Goal: Transaction & Acquisition: Download file/media

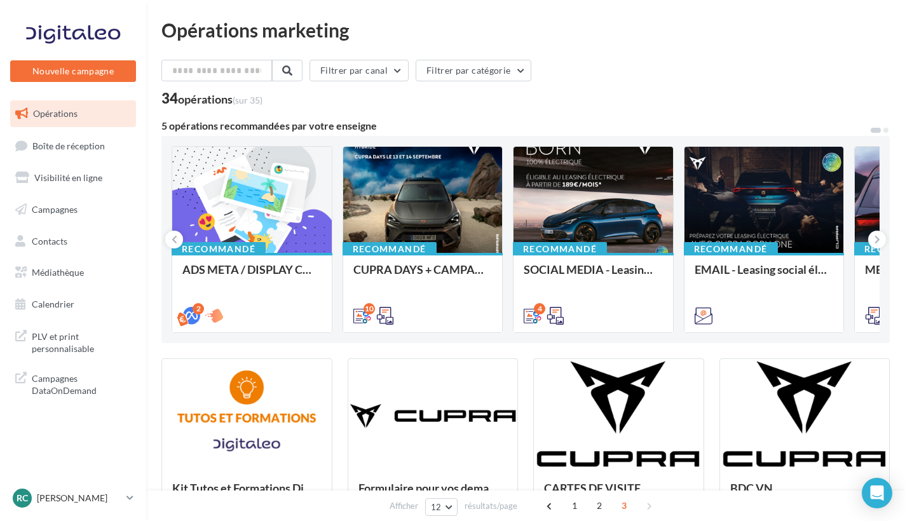
click at [710, 6] on div "Opérations marketing Filtrer par canal Filtrer par catégorie 34 opérations (sur…" at bounding box center [525, 415] width 759 height 831
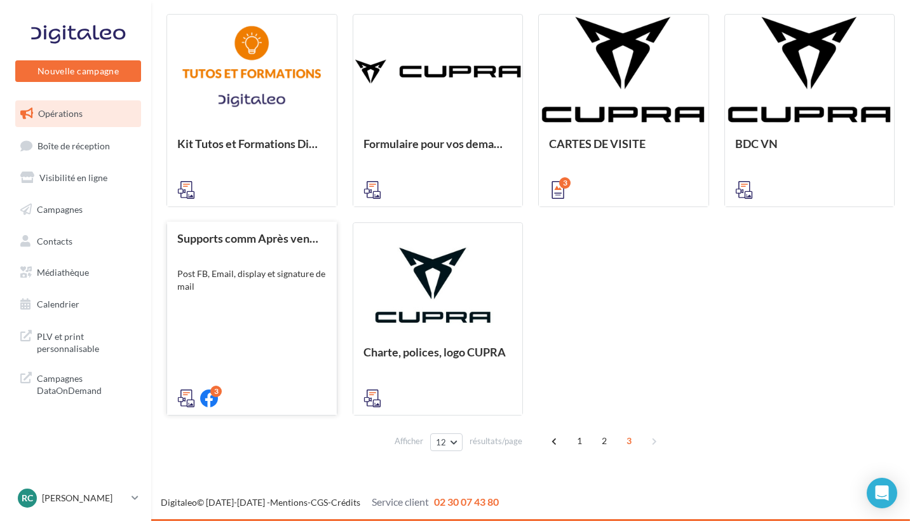
scroll to position [344, 0]
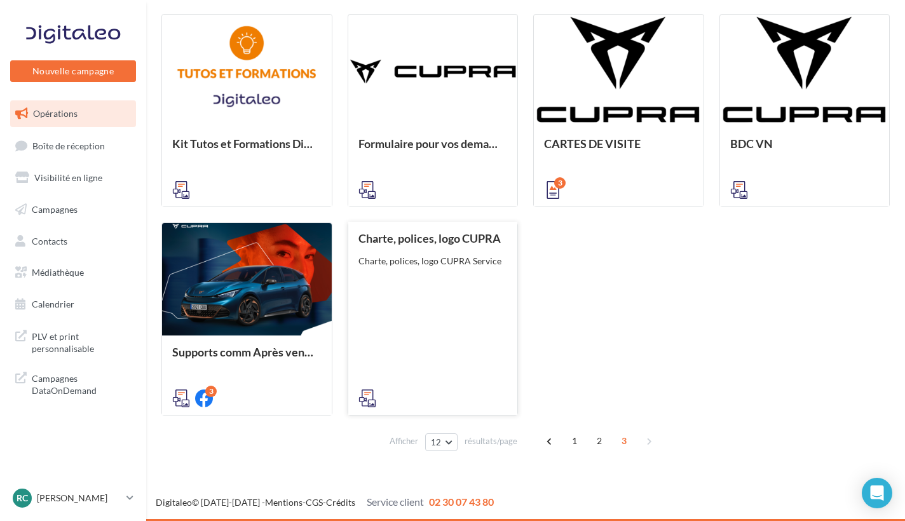
click at [398, 320] on div "Charte, polices, logo CUPRA Charte, polices, logo CUPRA Service" at bounding box center [432, 318] width 149 height 172
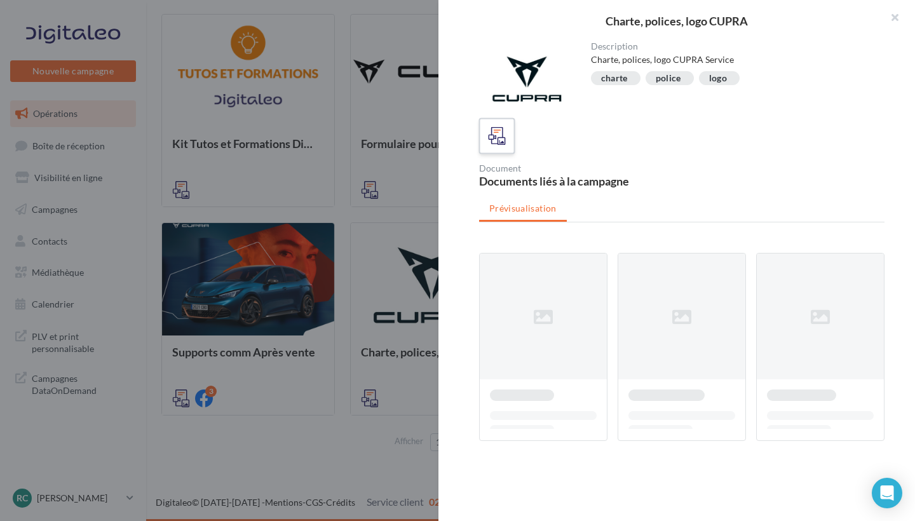
click at [495, 142] on icon at bounding box center [497, 136] width 18 height 18
click at [602, 309] on div at bounding box center [548, 347] width 139 height 188
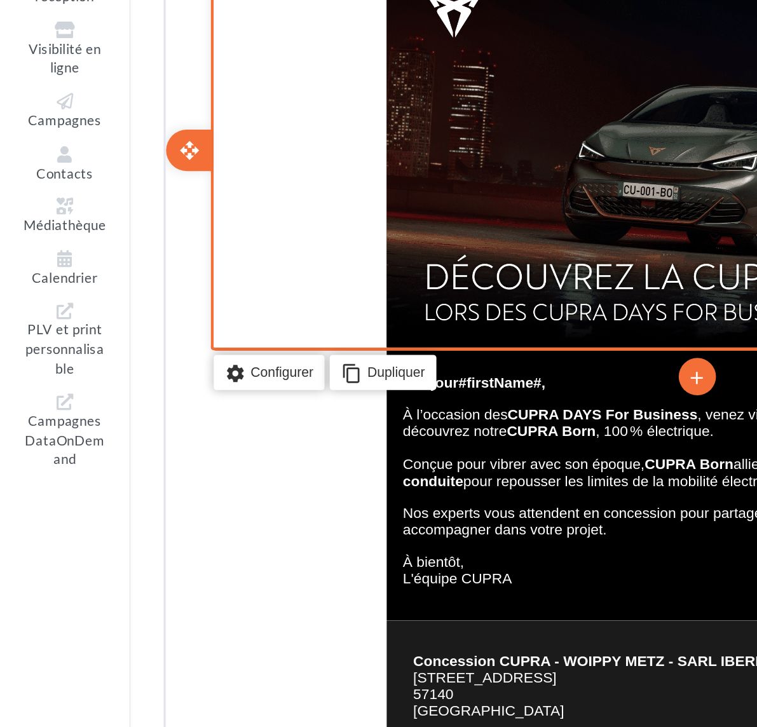
scroll to position [395, 0]
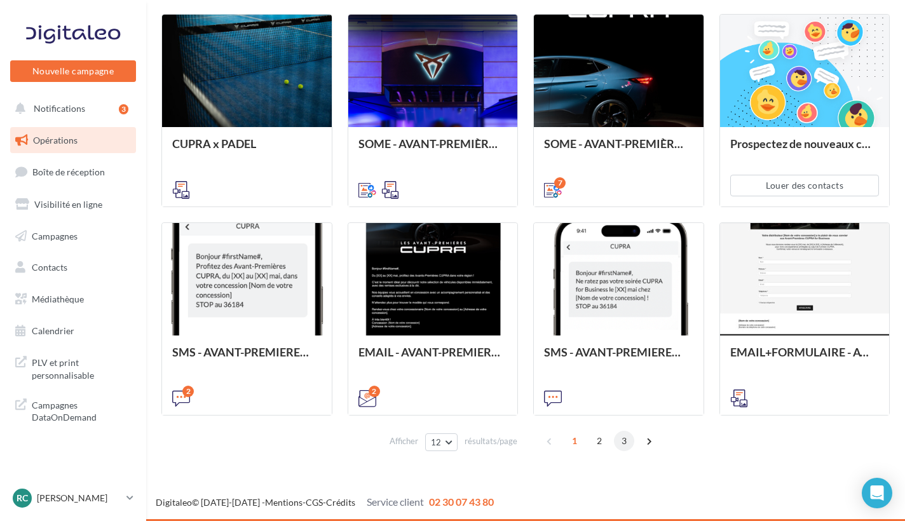
click at [625, 440] on span "3" at bounding box center [624, 441] width 20 height 20
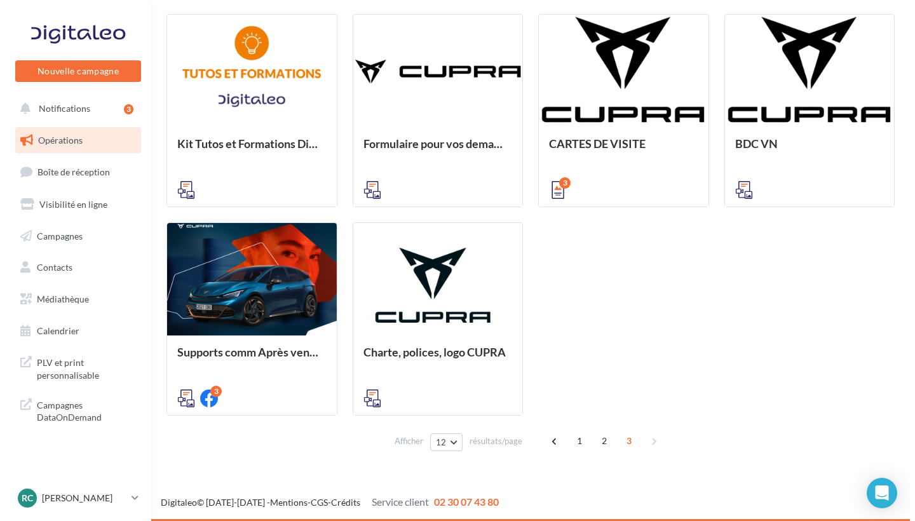
scroll to position [307, 0]
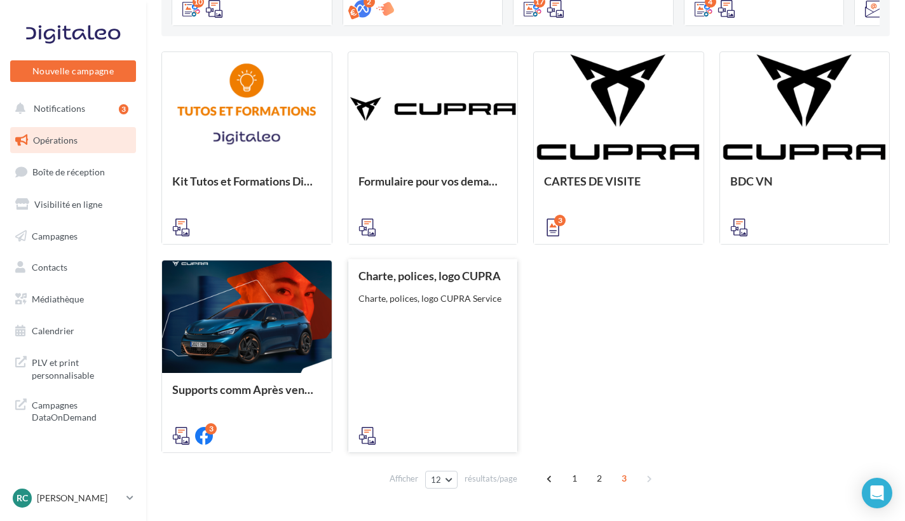
click at [449, 375] on div "Charte, polices, logo CUPRA Charte, polices, logo CUPRA Service" at bounding box center [432, 355] width 149 height 172
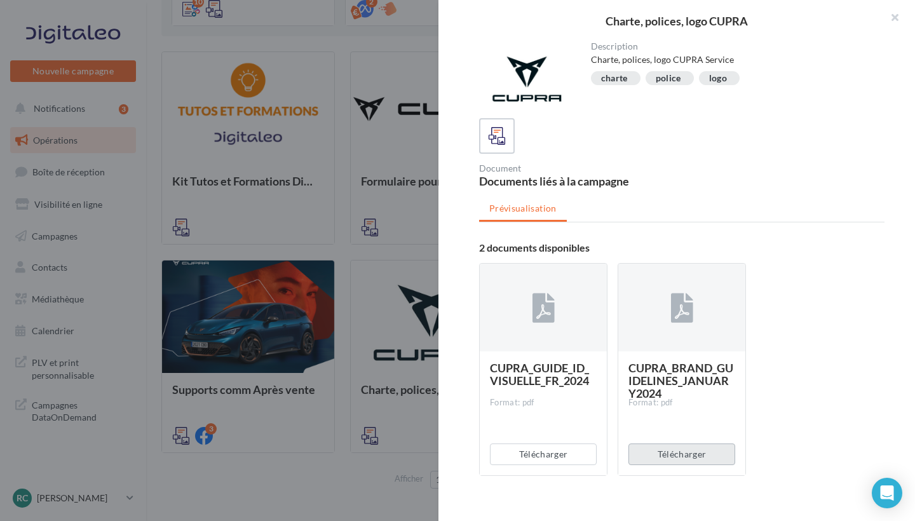
click at [656, 450] on button "Télécharger" at bounding box center [681, 454] width 107 height 22
click at [549, 450] on button "Télécharger" at bounding box center [543, 454] width 107 height 22
click at [772, 169] on div "Document Documents liés à la campagne" at bounding box center [687, 175] width 416 height 23
click at [690, 353] on div "CUPRA_BRAND_GUIDELINES_JANUARY2024 Format: pdf" at bounding box center [681, 412] width 127 height 123
click at [668, 459] on button "Télécharger" at bounding box center [681, 454] width 107 height 22
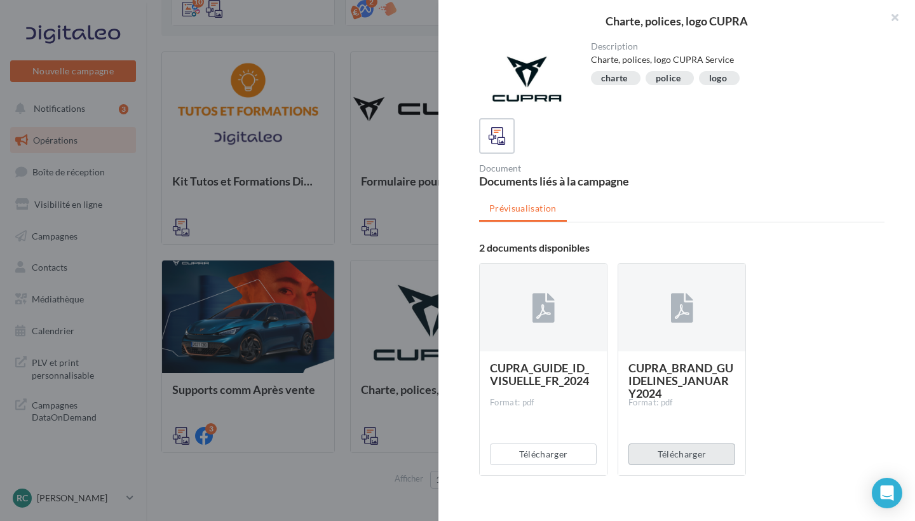
click at [658, 458] on button "Télécharger" at bounding box center [681, 454] width 107 height 22
click at [654, 456] on button "Télécharger" at bounding box center [681, 454] width 107 height 22
click at [654, 456] on div "Télécharger" at bounding box center [681, 454] width 127 height 42
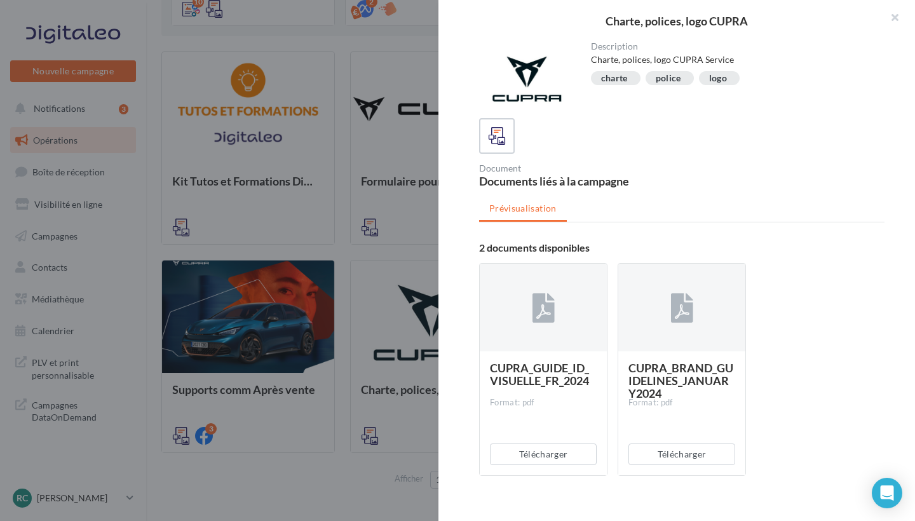
click at [696, 332] on div at bounding box center [681, 308] width 127 height 89
click at [501, 452] on button "Télécharger" at bounding box center [543, 454] width 107 height 22
click at [501, 452] on div "Télécharger" at bounding box center [543, 454] width 127 height 42
click at [505, 456] on div "Télécharger" at bounding box center [543, 454] width 127 height 42
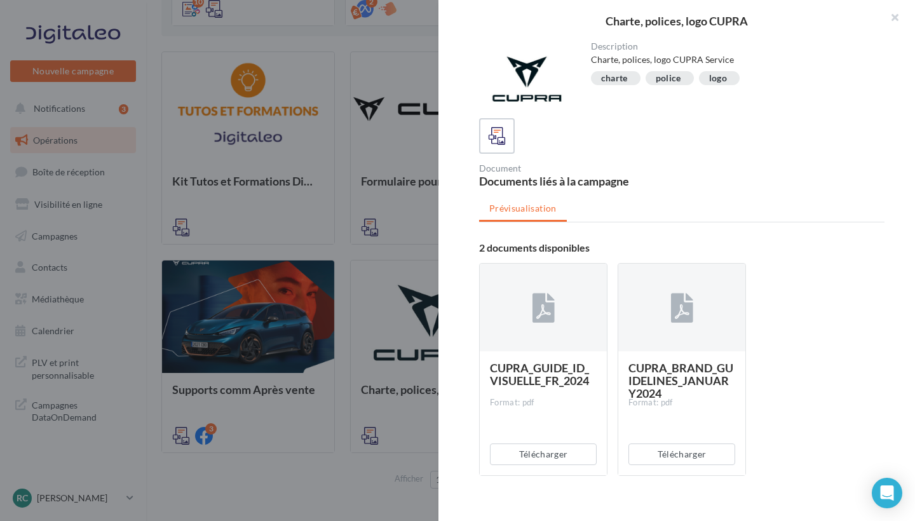
click at [497, 398] on div "Format: pdf" at bounding box center [543, 402] width 107 height 11
drag, startPoint x: 557, startPoint y: 368, endPoint x: 595, endPoint y: 379, distance: 39.2
click at [538, 377] on span "CUPRA_GUIDE_ID_VISUELLE_FR_2024" at bounding box center [539, 374] width 99 height 27
click at [595, 379] on div "CUPRA_GUIDE_ID_VISUELLE_FR_2024 Format: pdf" at bounding box center [543, 412] width 127 height 123
click at [571, 406] on div "Format: pdf" at bounding box center [543, 402] width 107 height 11
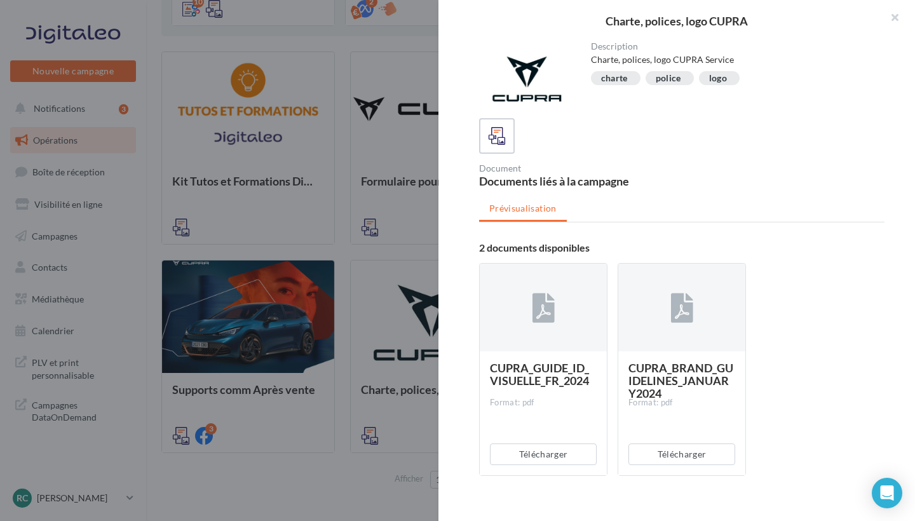
click at [571, 406] on div "Format: pdf" at bounding box center [543, 402] width 107 height 11
drag, startPoint x: 545, startPoint y: 456, endPoint x: 527, endPoint y: 450, distance: 18.1
click at [527, 450] on button "Télécharger" at bounding box center [543, 454] width 107 height 22
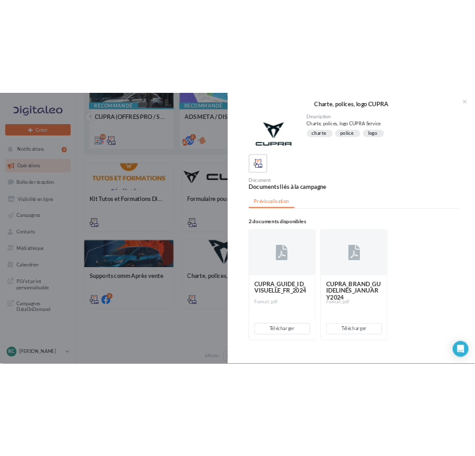
scroll to position [255, 0]
